Goal: Obtain resource: Obtain resource

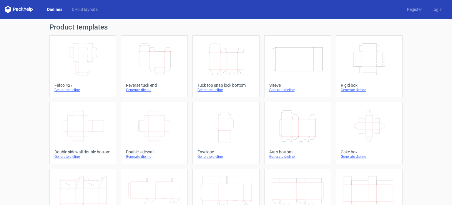
click at [218, 155] on div "Generate dieline" at bounding box center [225, 156] width 57 height 5
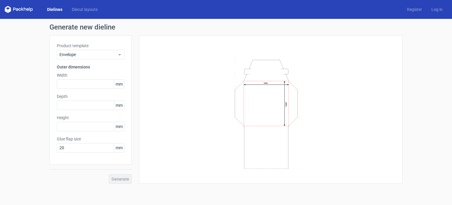
click at [17, 8] on icon at bounding box center [17, 9] width 2 height 3
click at [59, 9] on link "Dielines" at bounding box center [54, 9] width 25 height 6
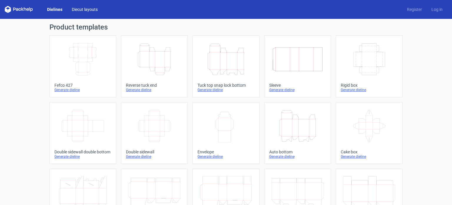
click at [80, 9] on link "Diecut layouts" at bounding box center [84, 9] width 35 height 6
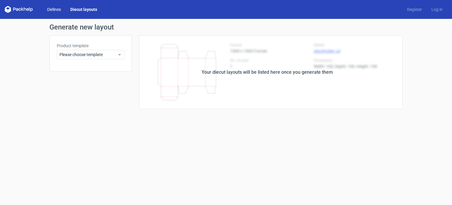
click at [56, 9] on link "Dielines" at bounding box center [53, 9] width 23 height 6
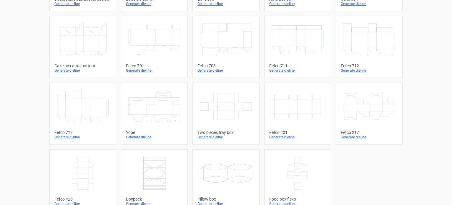
scroll to position [162, 0]
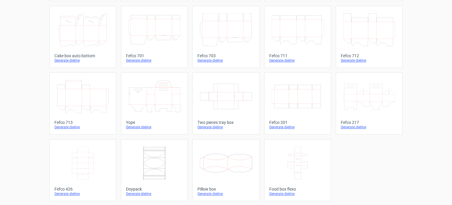
click at [201, 193] on div "Generate dieline" at bounding box center [225, 193] width 57 height 5
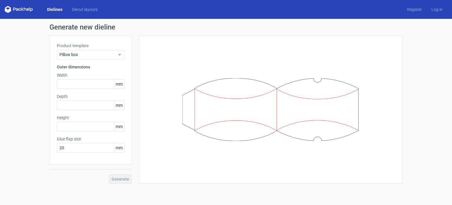
click at [19, 81] on div "Generate new dieline Product template Pillow box Outer dimensions Width mm Dept…" at bounding box center [226, 103] width 452 height 169
